Goal: Task Accomplishment & Management: Use online tool/utility

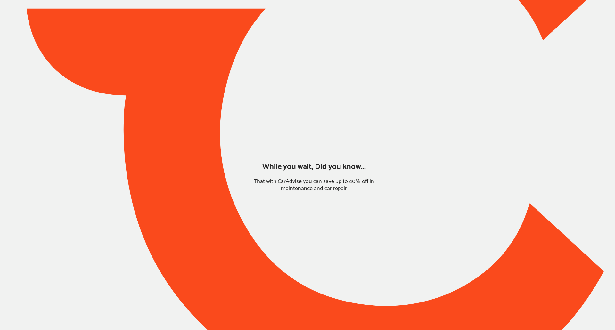
type input "*****"
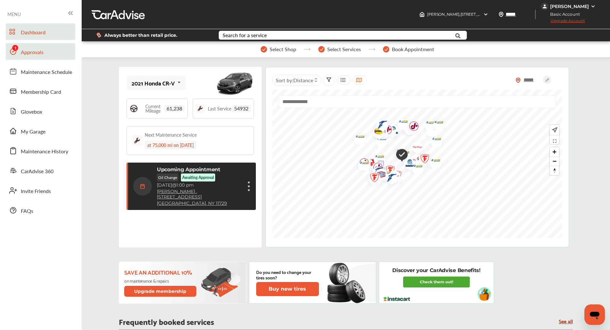
click at [22, 47] on link "Approvals" at bounding box center [41, 51] width 70 height 17
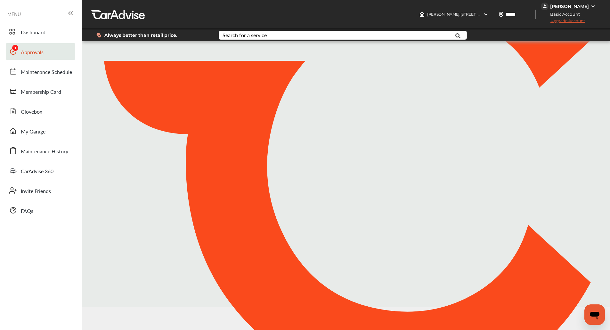
click at [22, 47] on link "Approvals" at bounding box center [41, 51] width 70 height 17
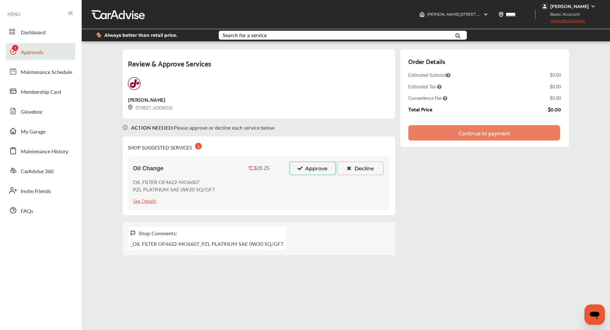
click at [317, 174] on button "Approve" at bounding box center [313, 168] width 46 height 13
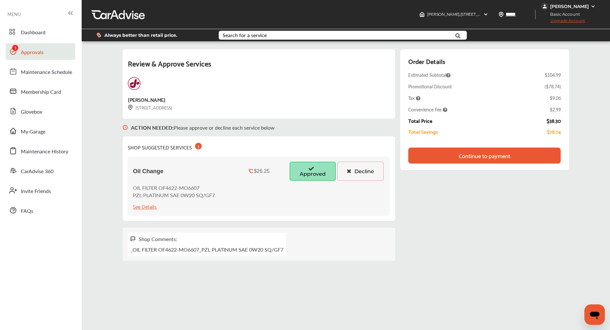
click at [393, 204] on div "SHOP SUGGESTED SERVICES 1 Oil Change $26.25 Approved Decline OIL FILTER OF4622-…" at bounding box center [259, 178] width 273 height 85
click at [461, 154] on div "Continue to payment" at bounding box center [485, 156] width 52 height 6
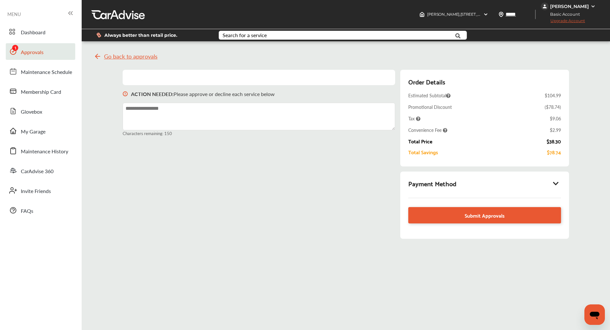
click at [558, 186] on icon at bounding box center [556, 183] width 8 height 6
